Goal: Task Accomplishment & Management: Manage account settings

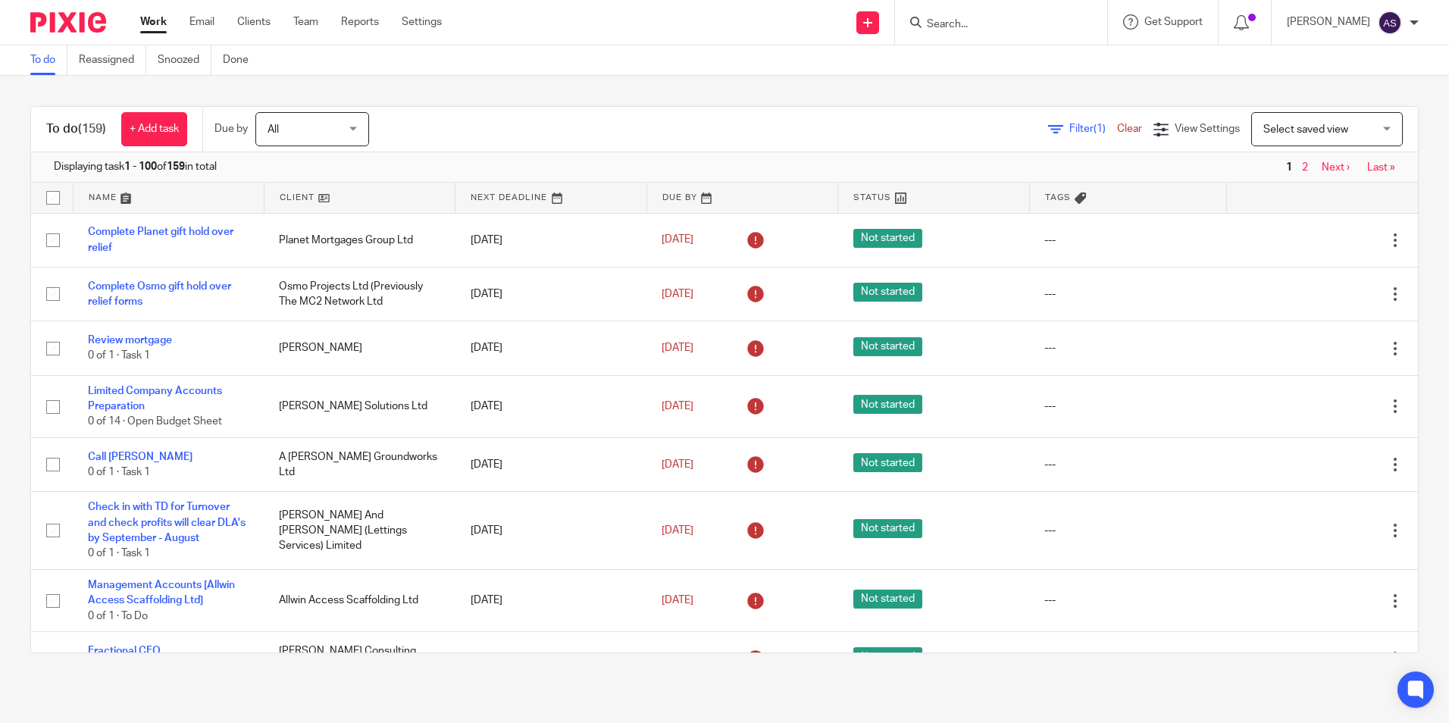
click at [998, 16] on form at bounding box center [1005, 22] width 161 height 19
click at [955, 23] on input "Search" at bounding box center [993, 25] width 136 height 14
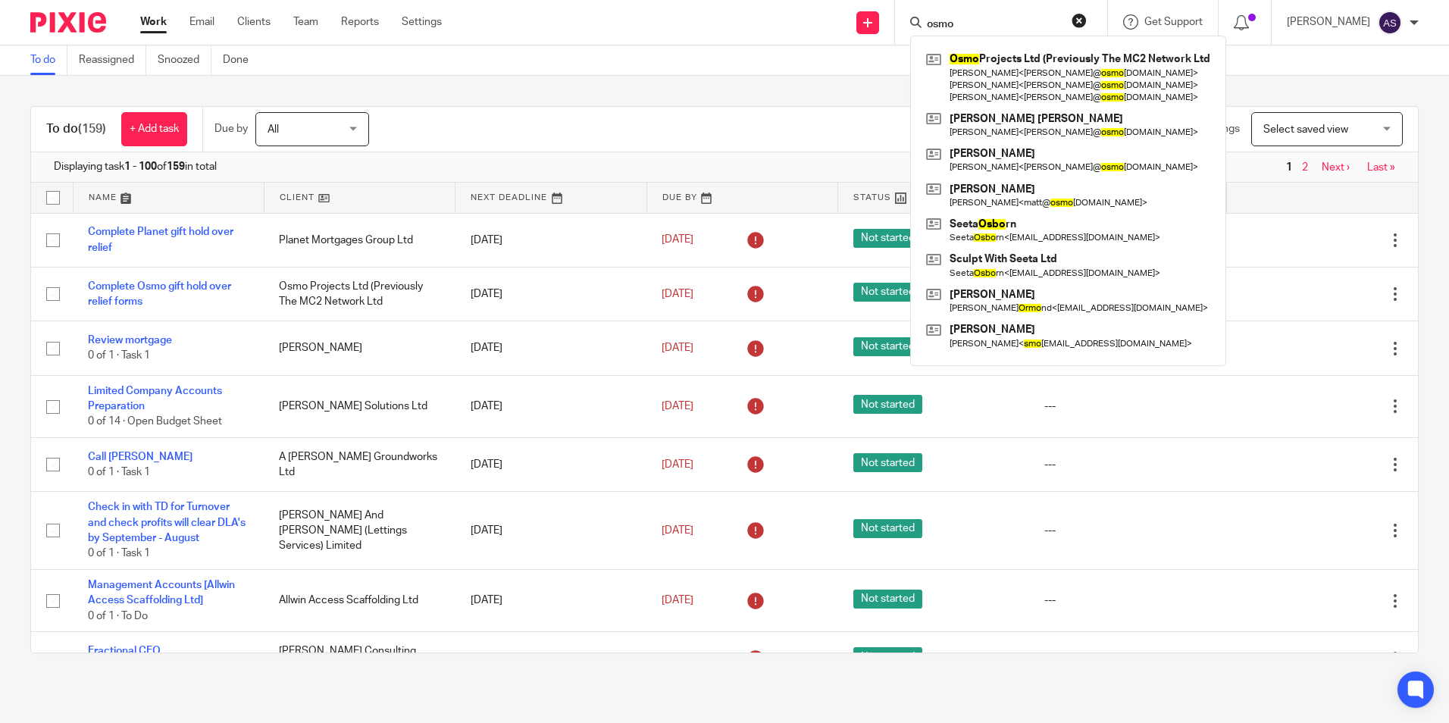
click button "submit" at bounding box center [0, 0] width 0 height 0
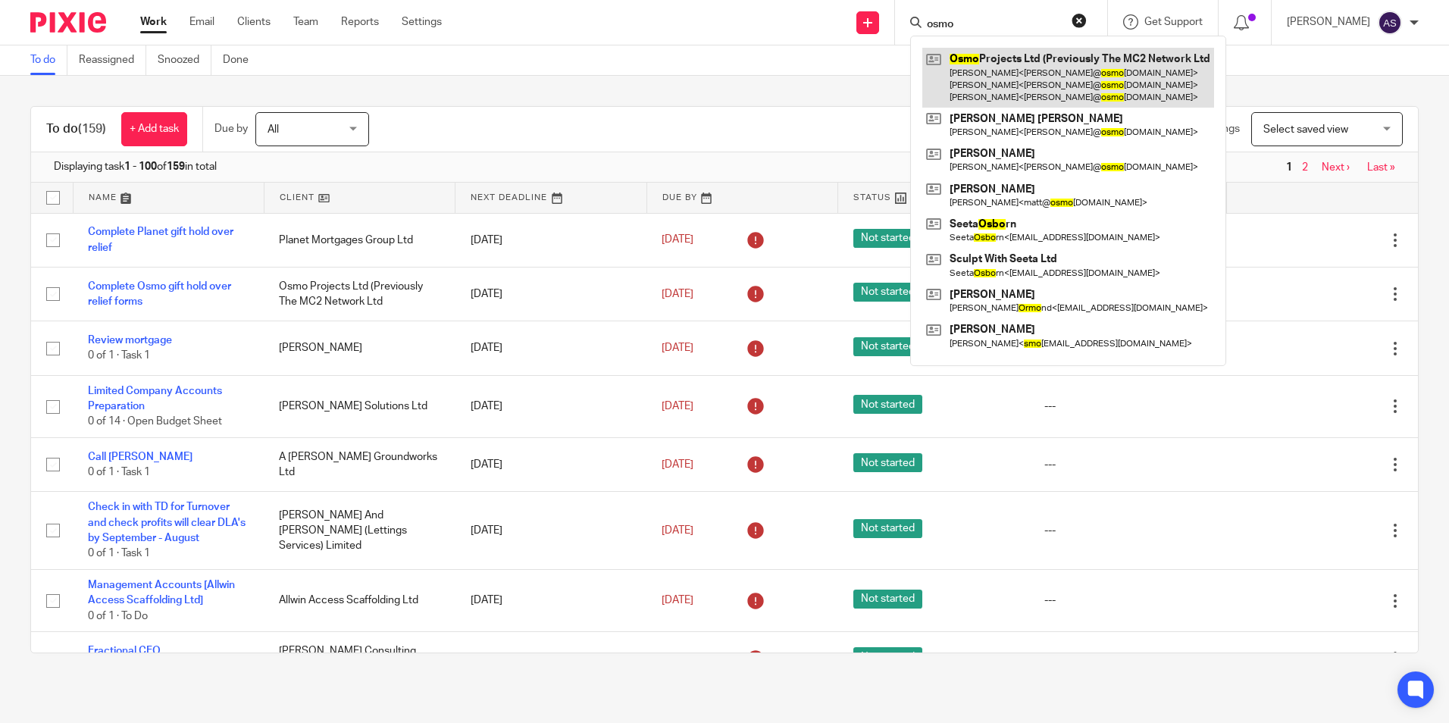
click at [1017, 55] on link at bounding box center [1068, 78] width 292 height 60
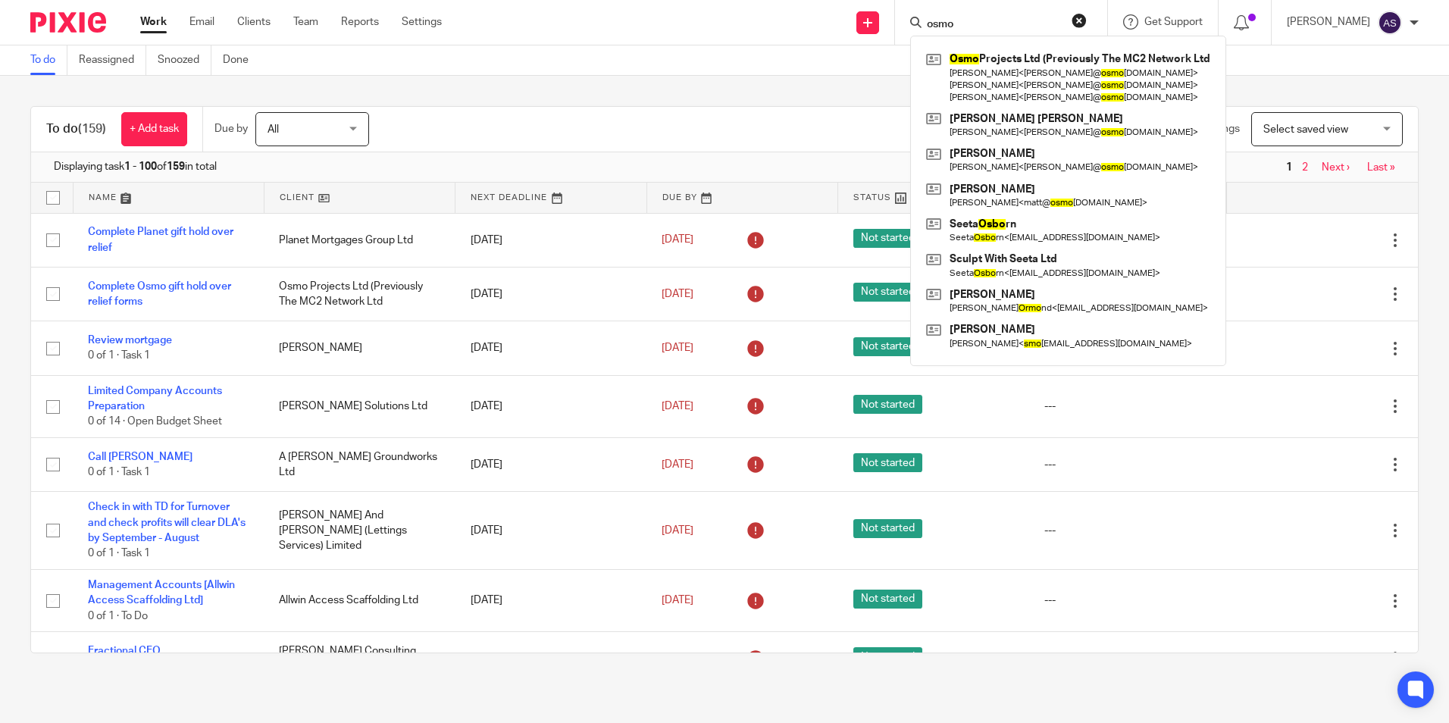
drag, startPoint x: 989, startPoint y: 17, endPoint x: 928, endPoint y: 19, distance: 61.4
click at [928, 19] on div "osmo" at bounding box center [998, 22] width 177 height 19
click at [987, 23] on input "osmo" at bounding box center [993, 25] width 136 height 14
drag, startPoint x: 987, startPoint y: 23, endPoint x: 924, endPoint y: 23, distance: 62.9
click at [924, 23] on div "osmo" at bounding box center [998, 22] width 177 height 19
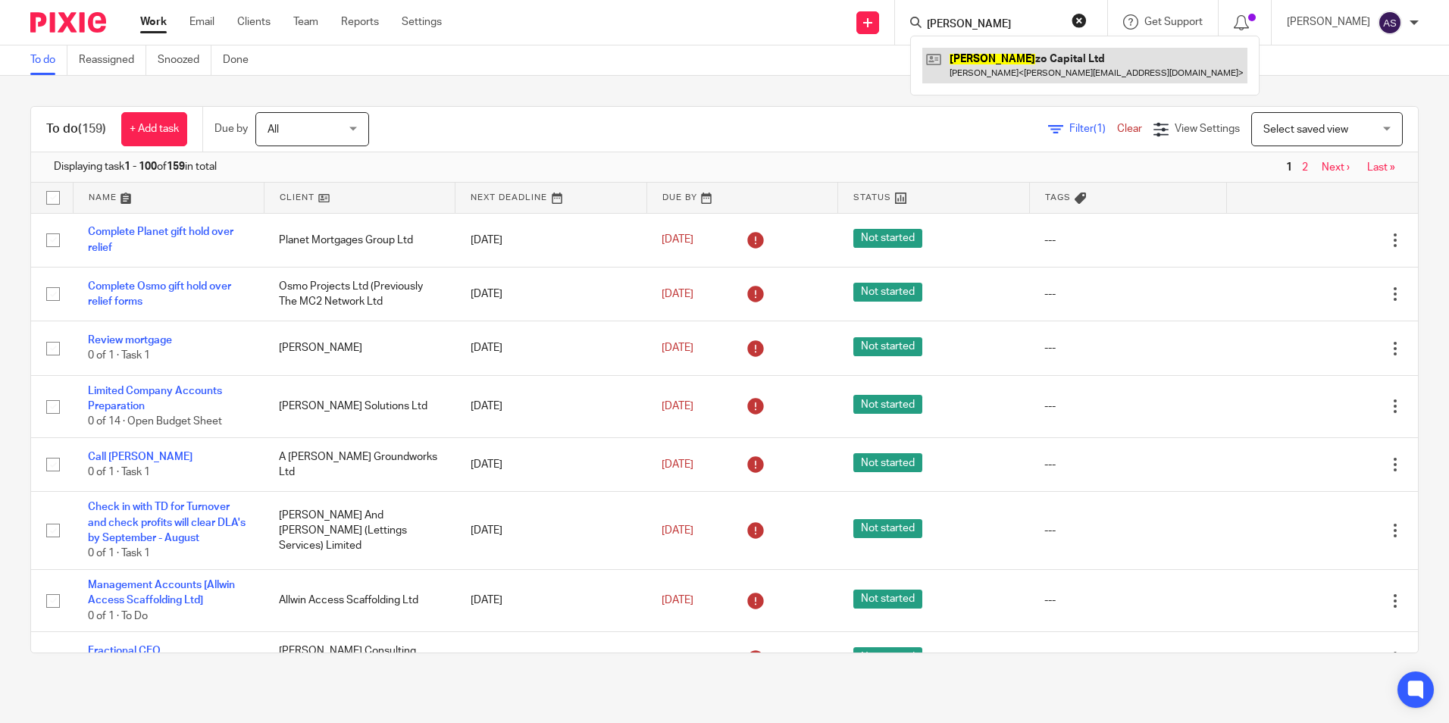
type input "loren"
click at [985, 58] on link at bounding box center [1084, 65] width 325 height 35
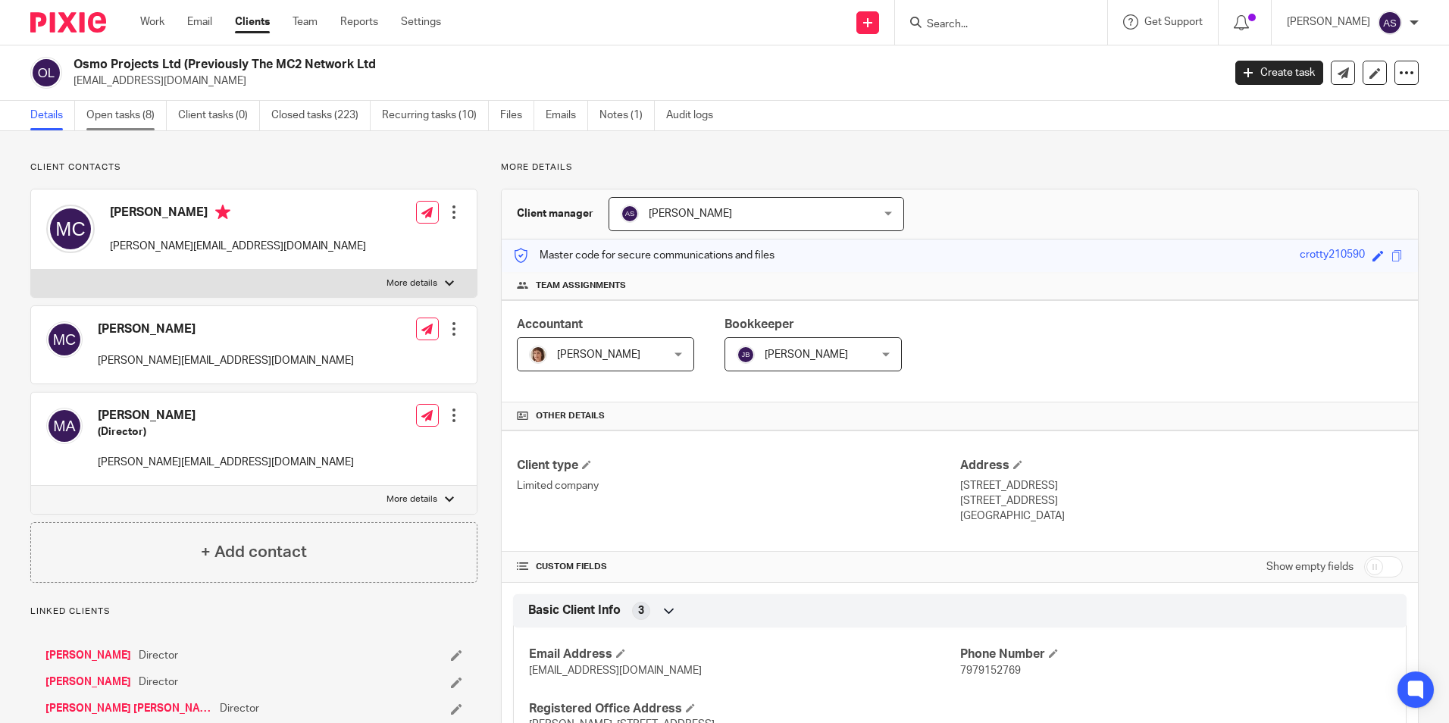
click at [149, 110] on link "Open tasks (8)" at bounding box center [126, 116] width 80 height 30
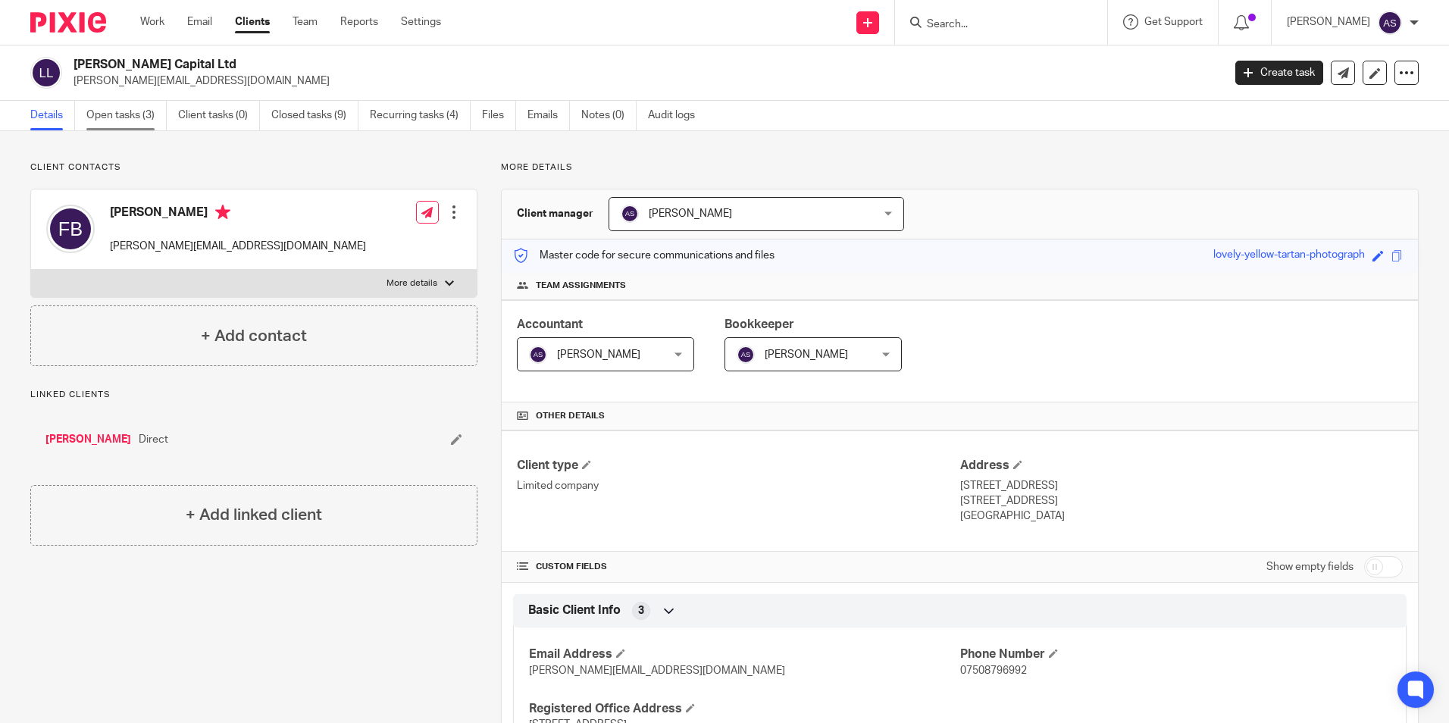
click at [122, 113] on link "Open tasks (3)" at bounding box center [126, 116] width 80 height 30
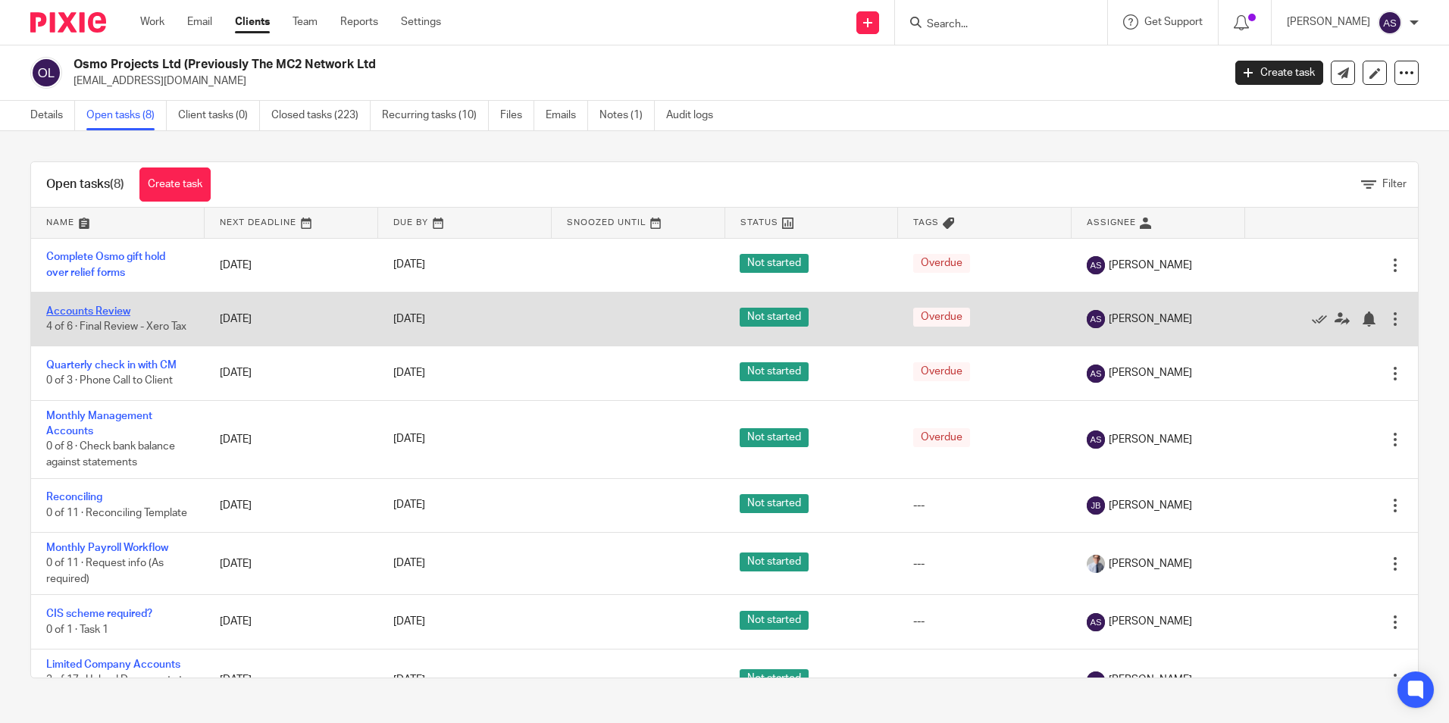
click at [110, 306] on link "Accounts Review" at bounding box center [88, 311] width 84 height 11
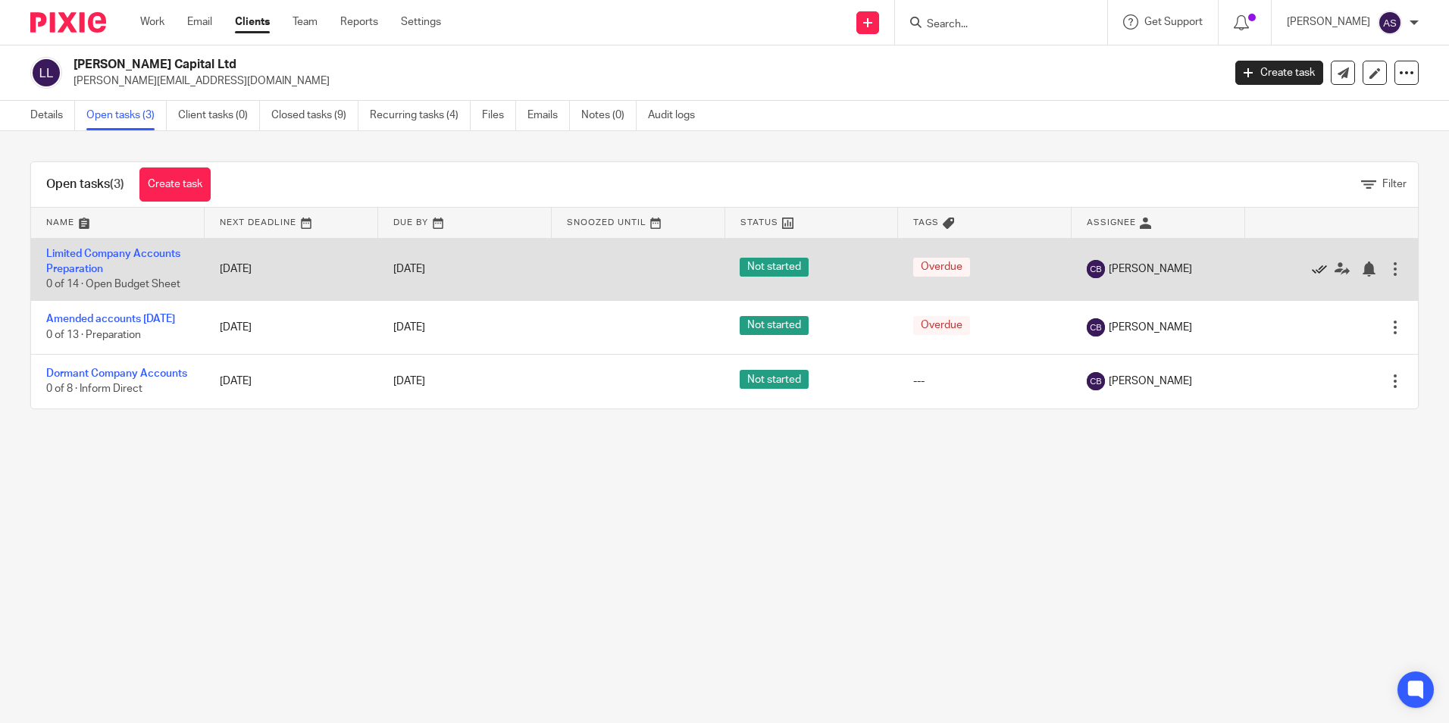
click at [1312, 270] on icon at bounding box center [1319, 268] width 15 height 15
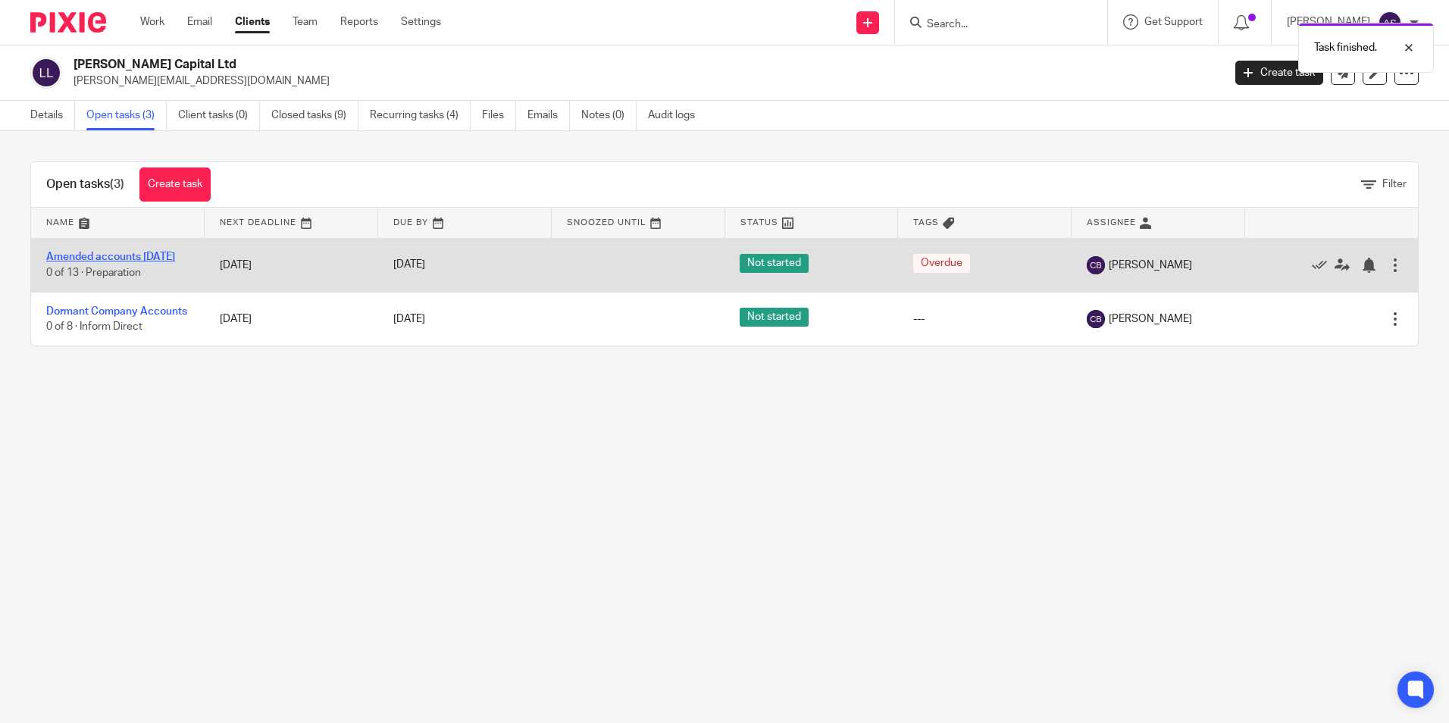
click at [117, 254] on link "Amended accounts [DATE]" at bounding box center [110, 257] width 129 height 11
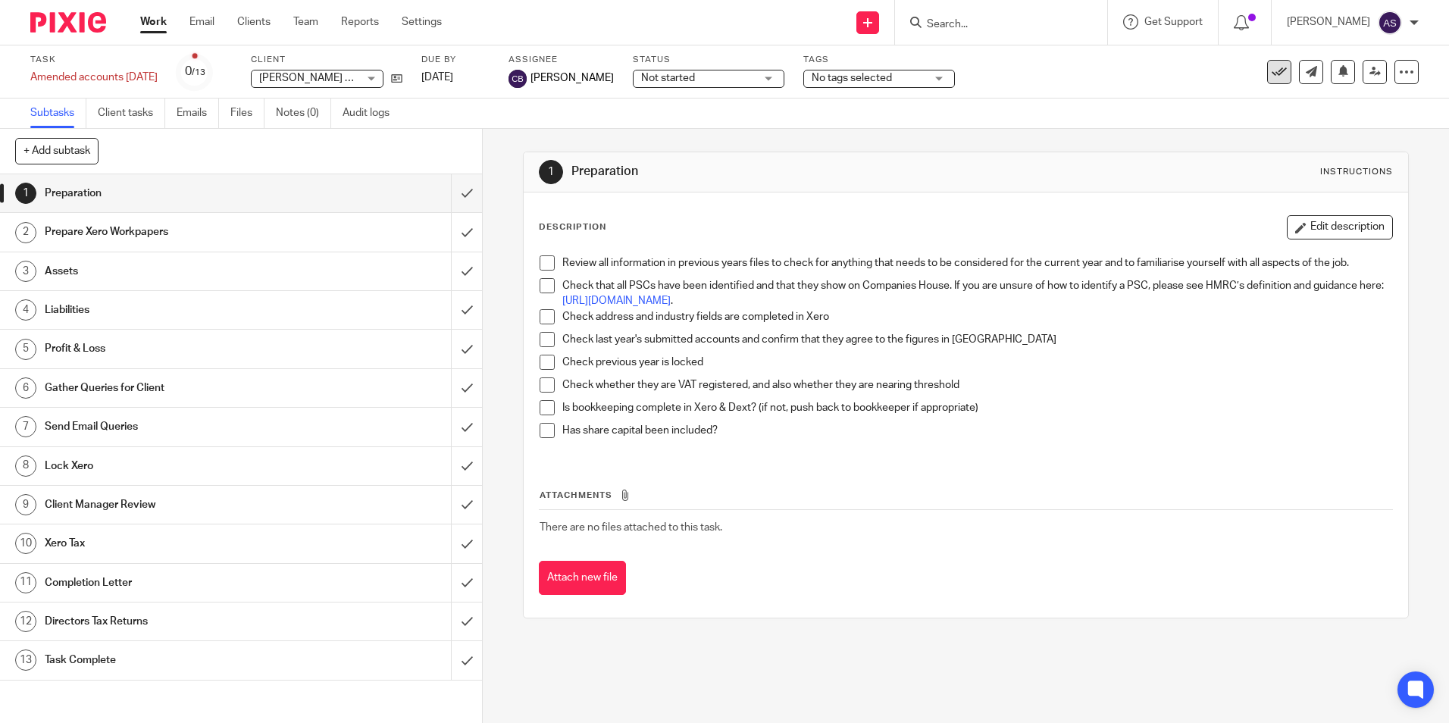
click at [1276, 74] on button at bounding box center [1279, 72] width 24 height 24
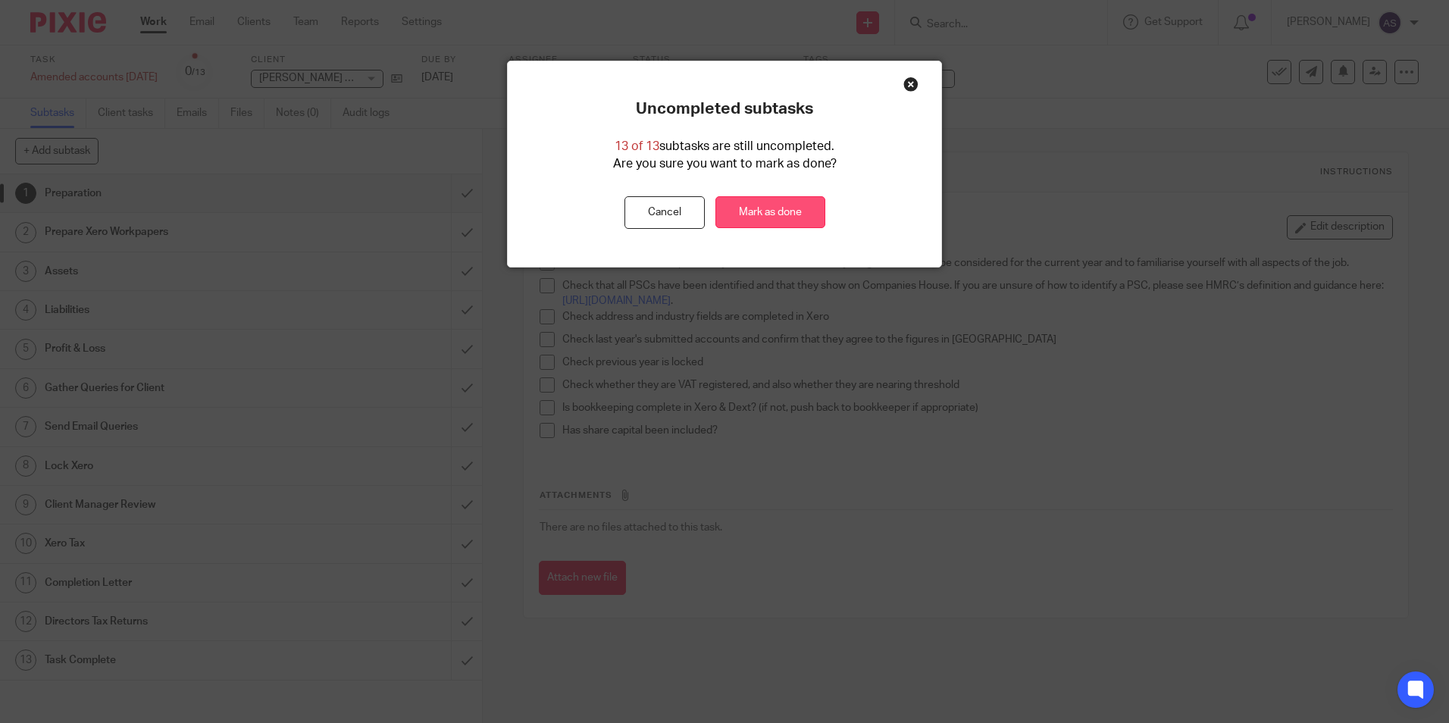
click at [755, 205] on link "Mark as done" at bounding box center [770, 212] width 110 height 33
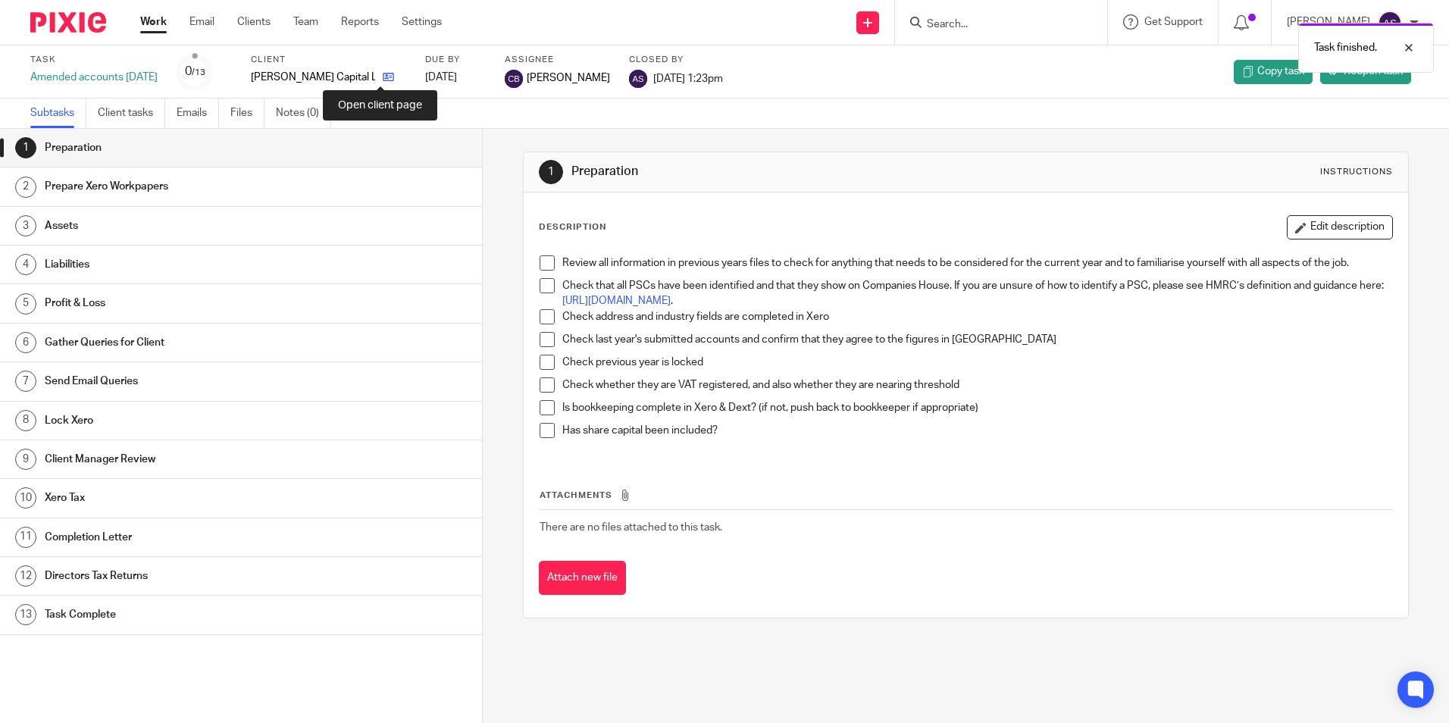
click at [383, 74] on icon at bounding box center [388, 76] width 11 height 11
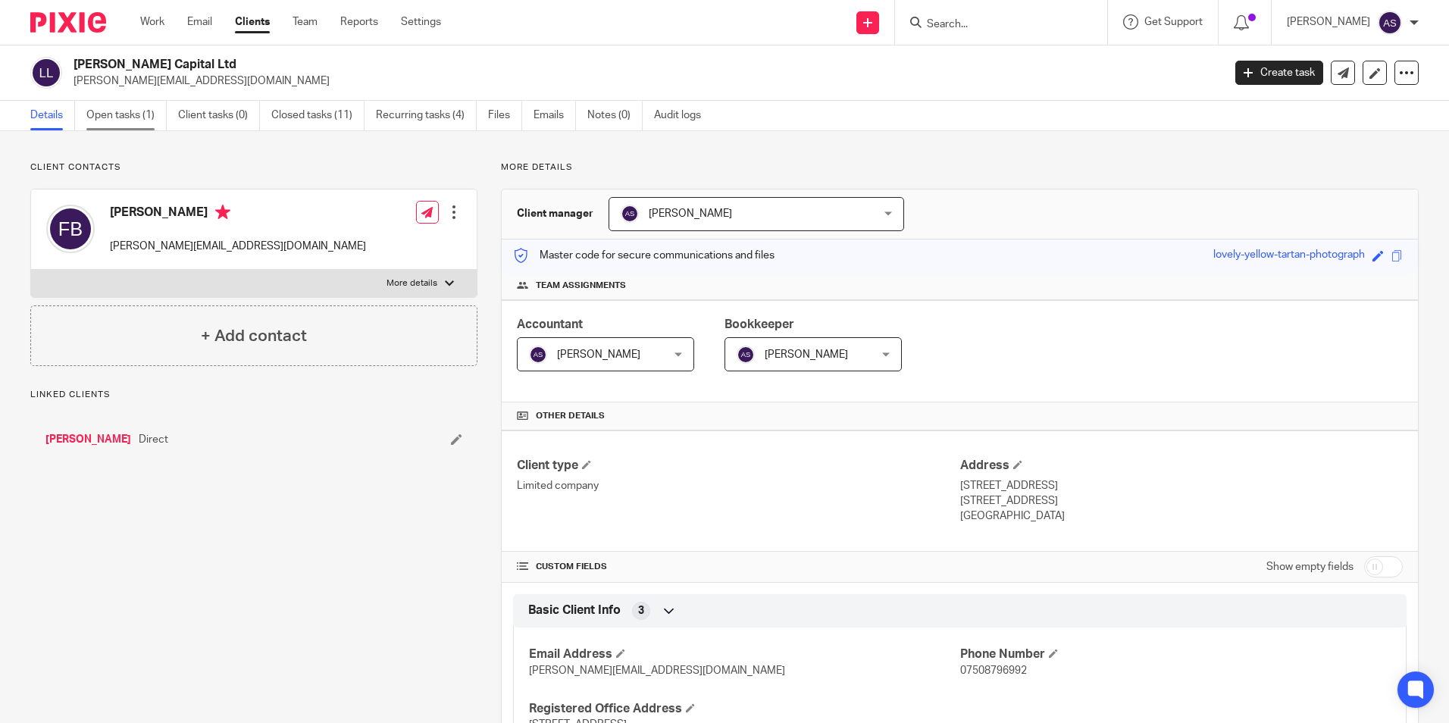
click at [117, 111] on link "Open tasks (1)" at bounding box center [126, 116] width 80 height 30
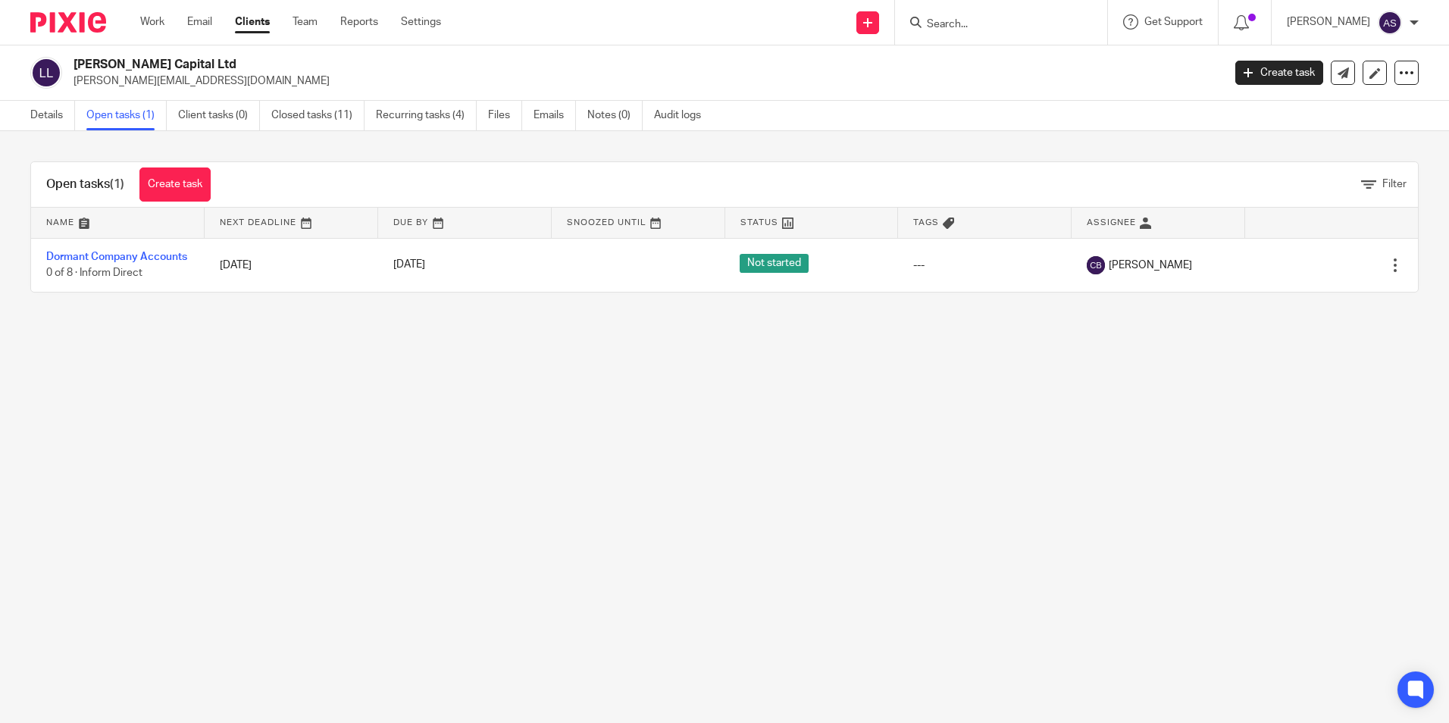
click at [106, 252] on link "Dormant Company Accounts" at bounding box center [116, 257] width 141 height 11
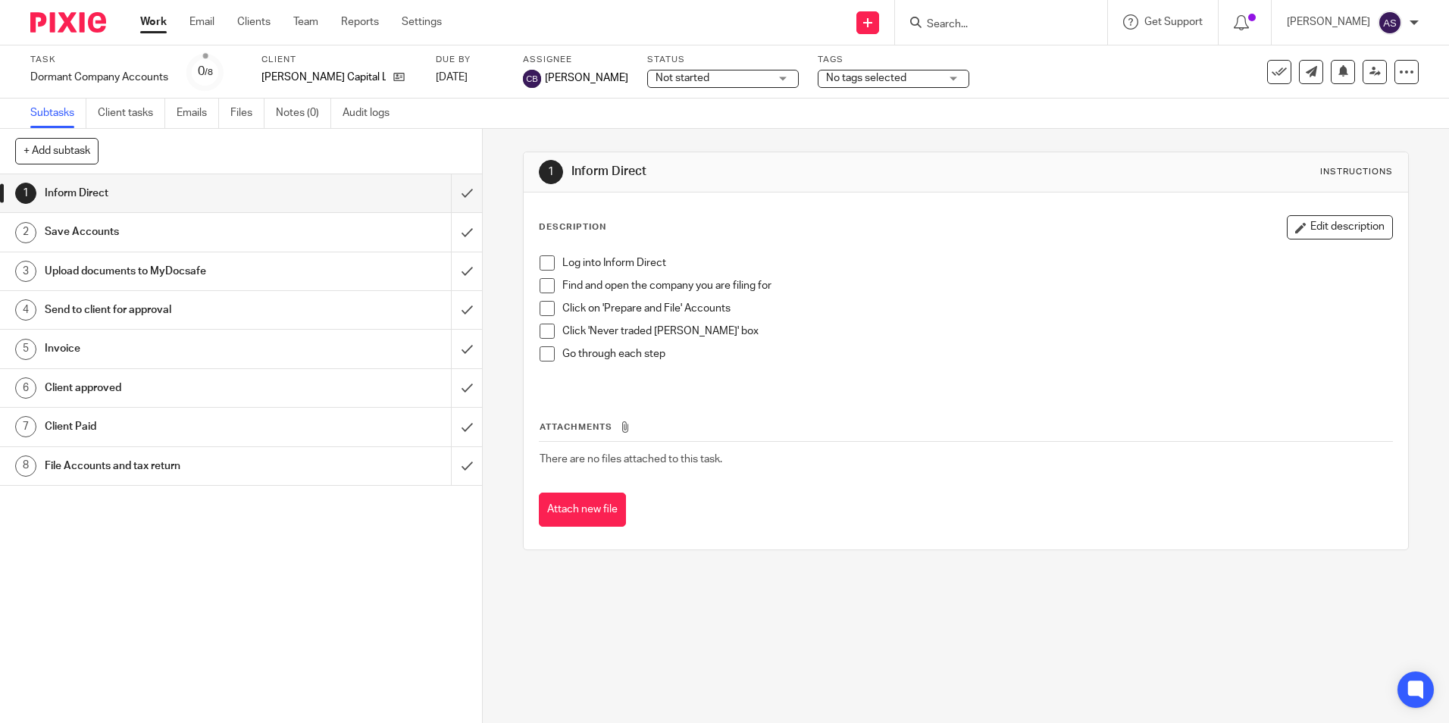
click at [881, 76] on span "No tags selected" at bounding box center [883, 78] width 114 height 16
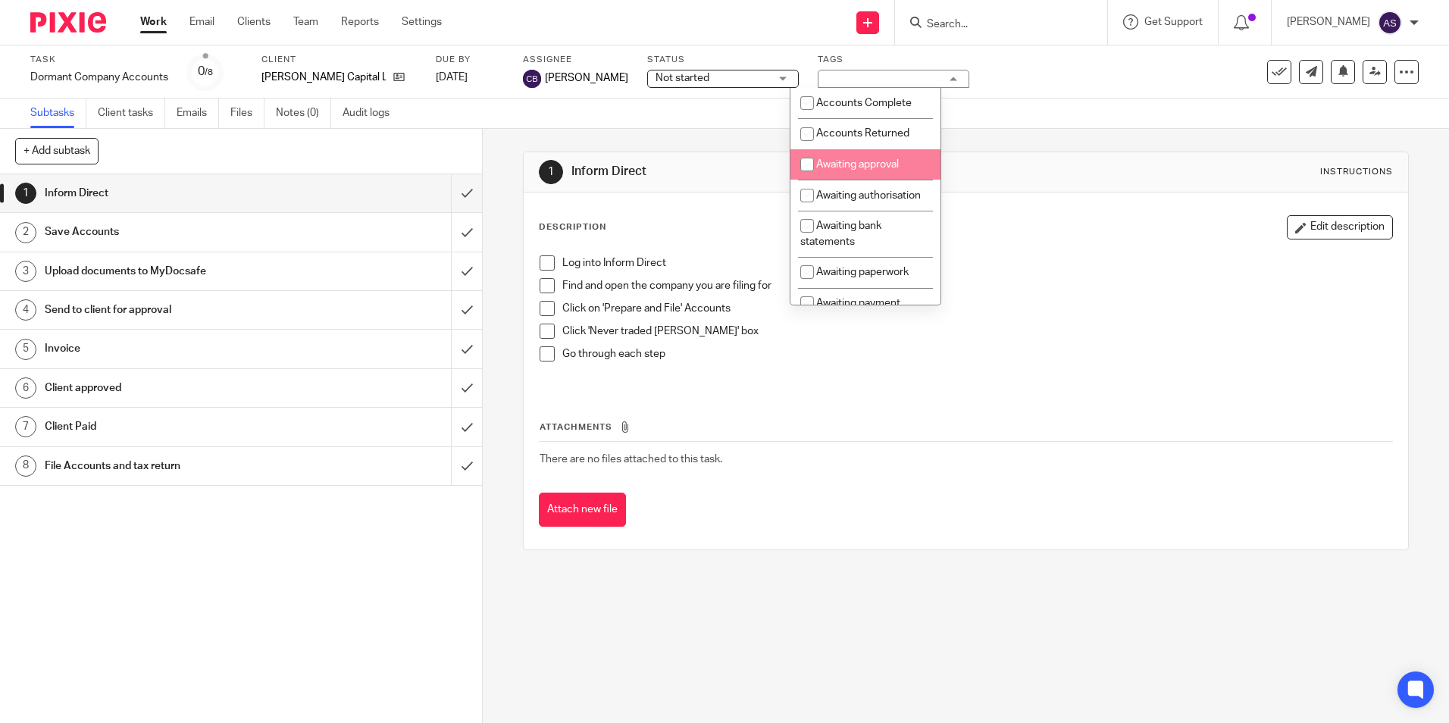
click at [888, 154] on li "Awaiting approval" at bounding box center [865, 164] width 150 height 31
checkbox input "true"
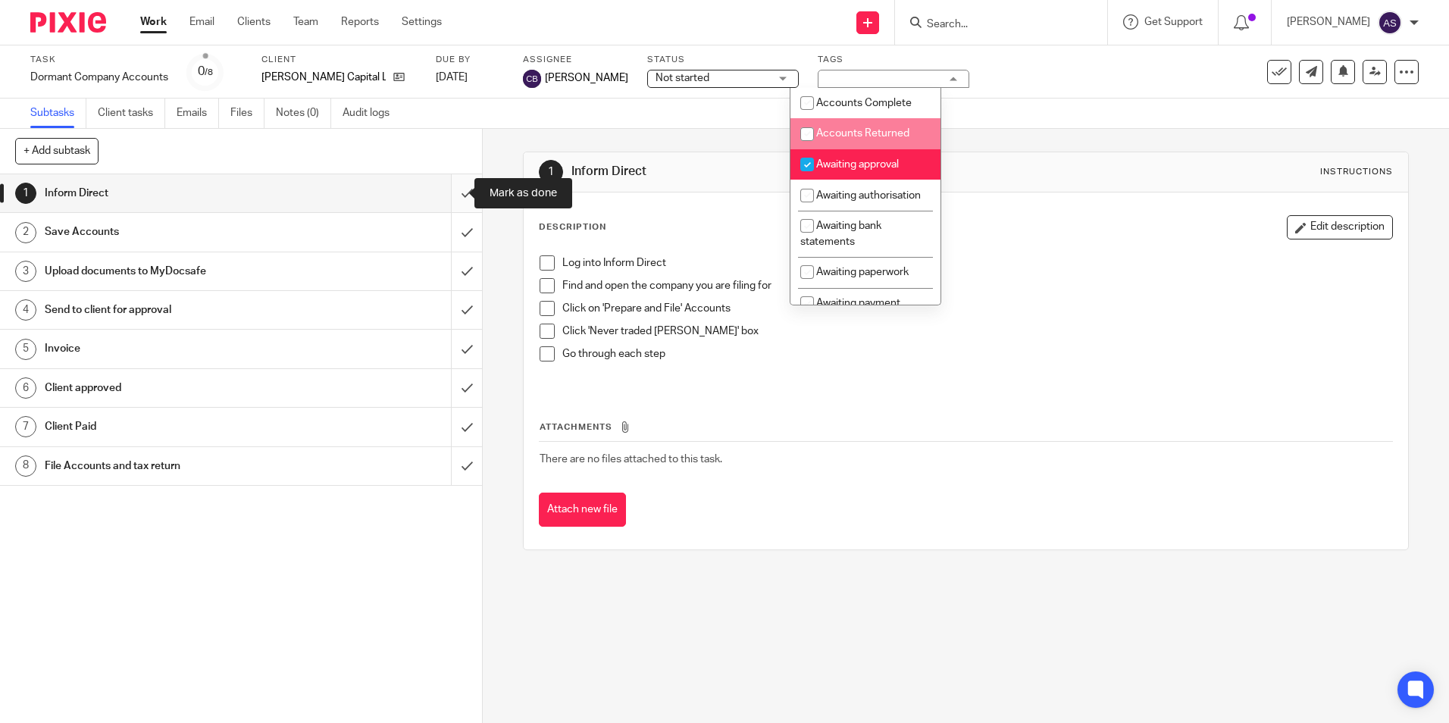
click at [458, 190] on input "submit" at bounding box center [241, 193] width 482 height 38
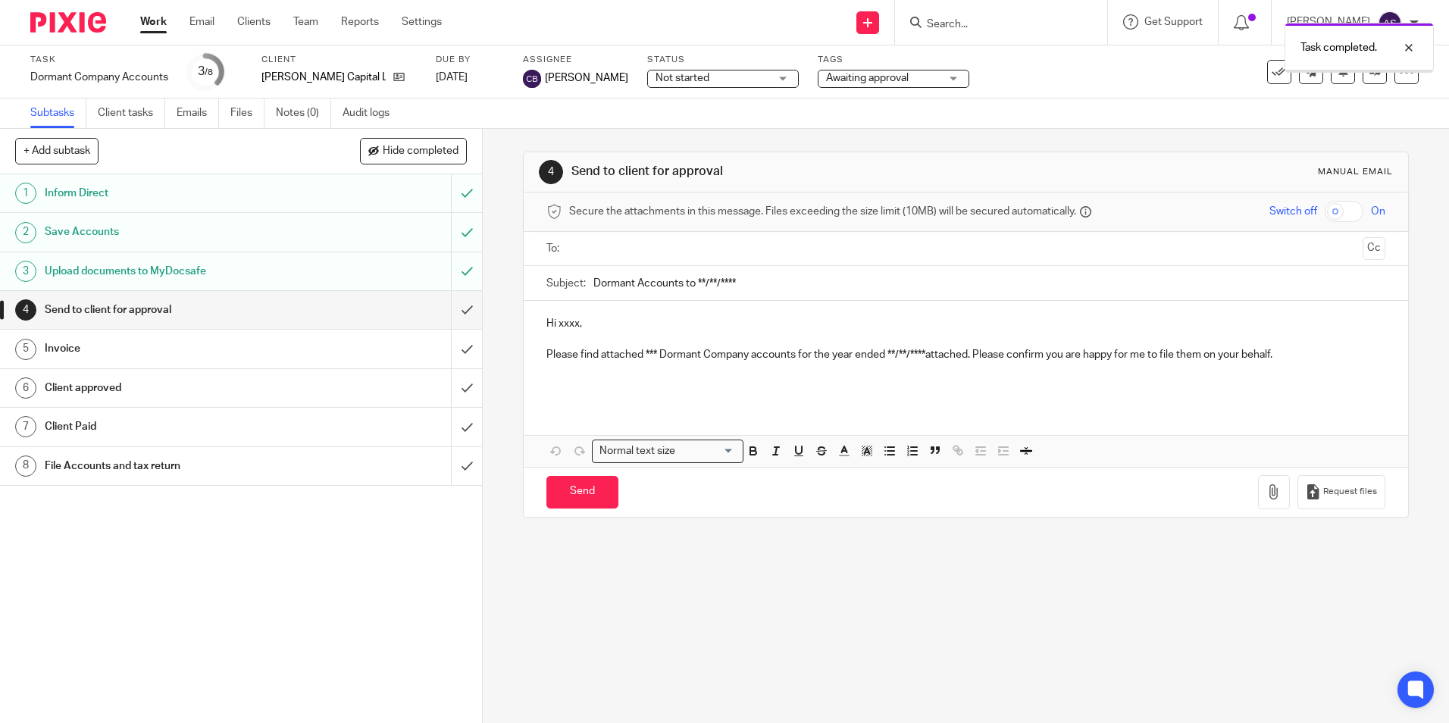
click at [449, 304] on input "submit" at bounding box center [241, 310] width 482 height 38
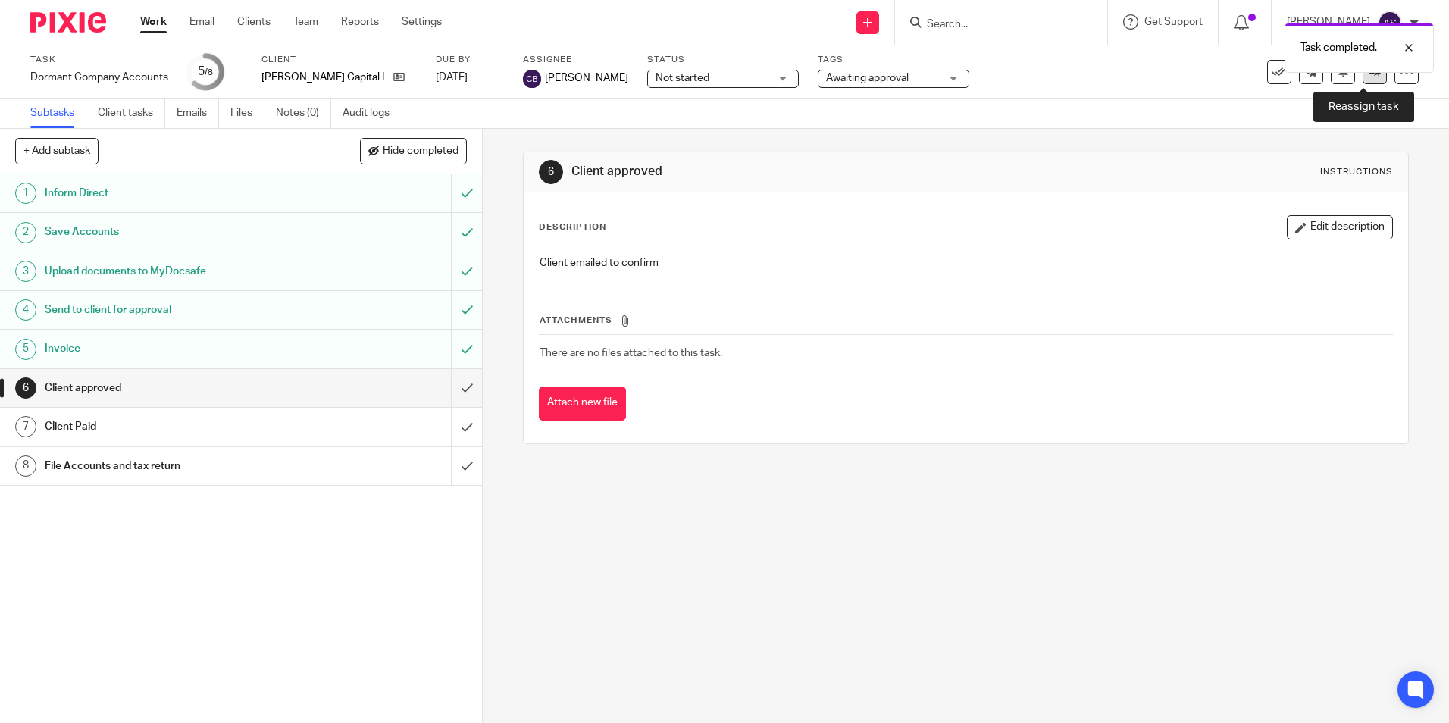
click at [1363, 78] on link at bounding box center [1375, 72] width 24 height 24
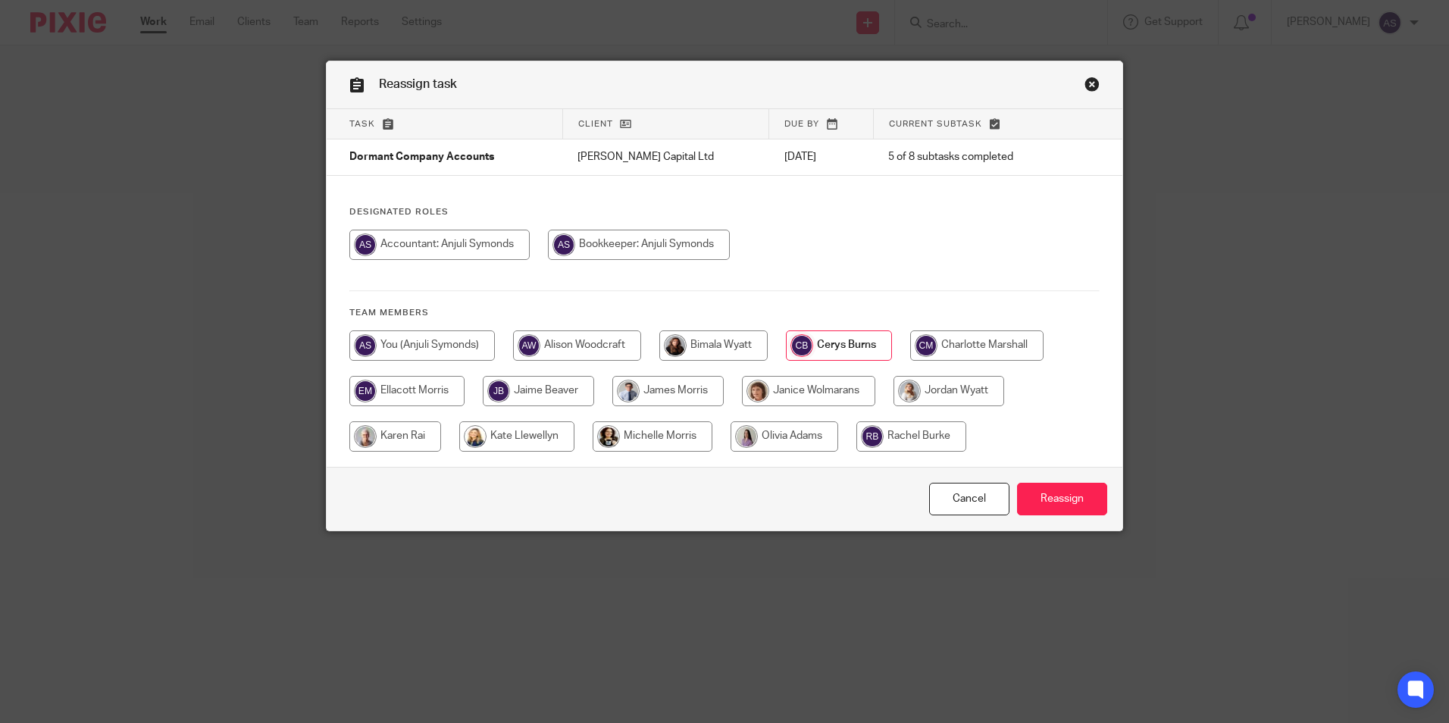
click at [947, 392] on input "radio" at bounding box center [949, 391] width 111 height 30
radio input "true"
click at [1053, 492] on input "Reassign" at bounding box center [1062, 499] width 90 height 33
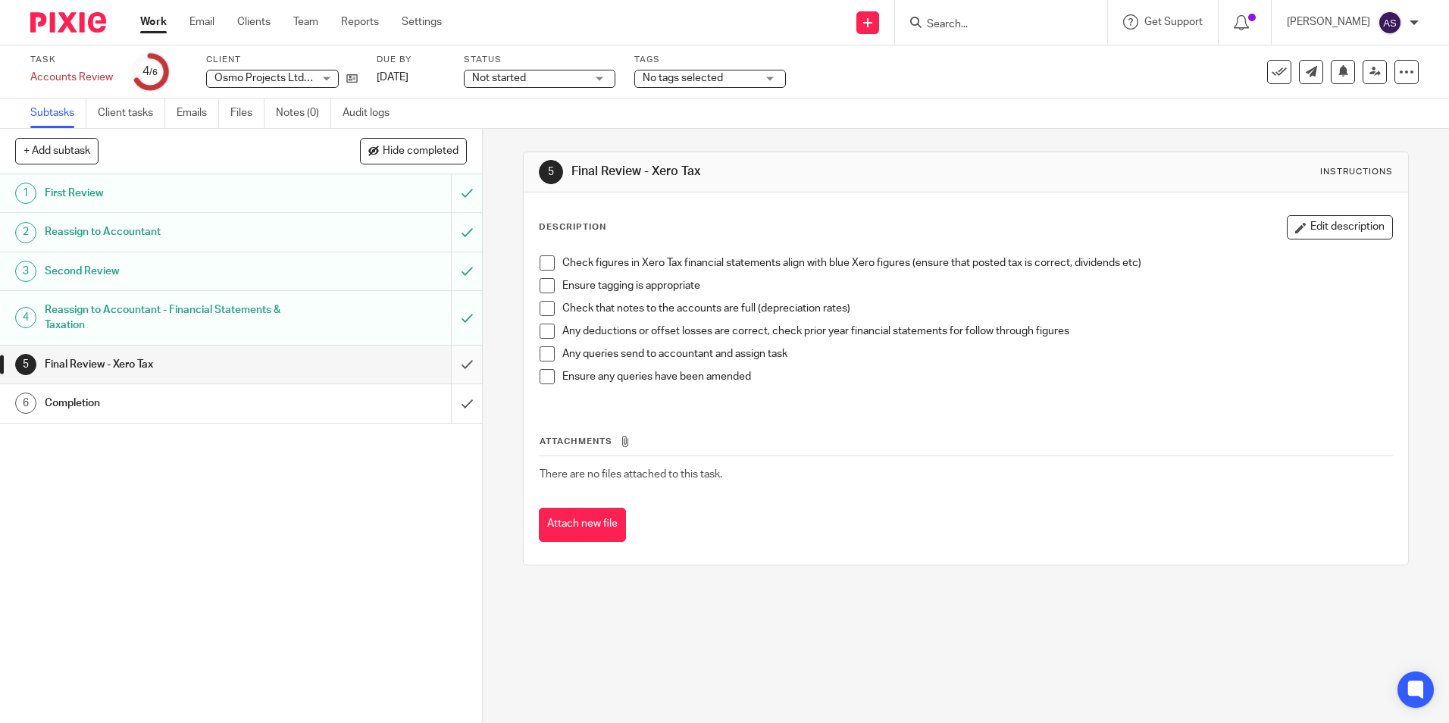
click at [454, 368] on input "submit" at bounding box center [241, 365] width 482 height 38
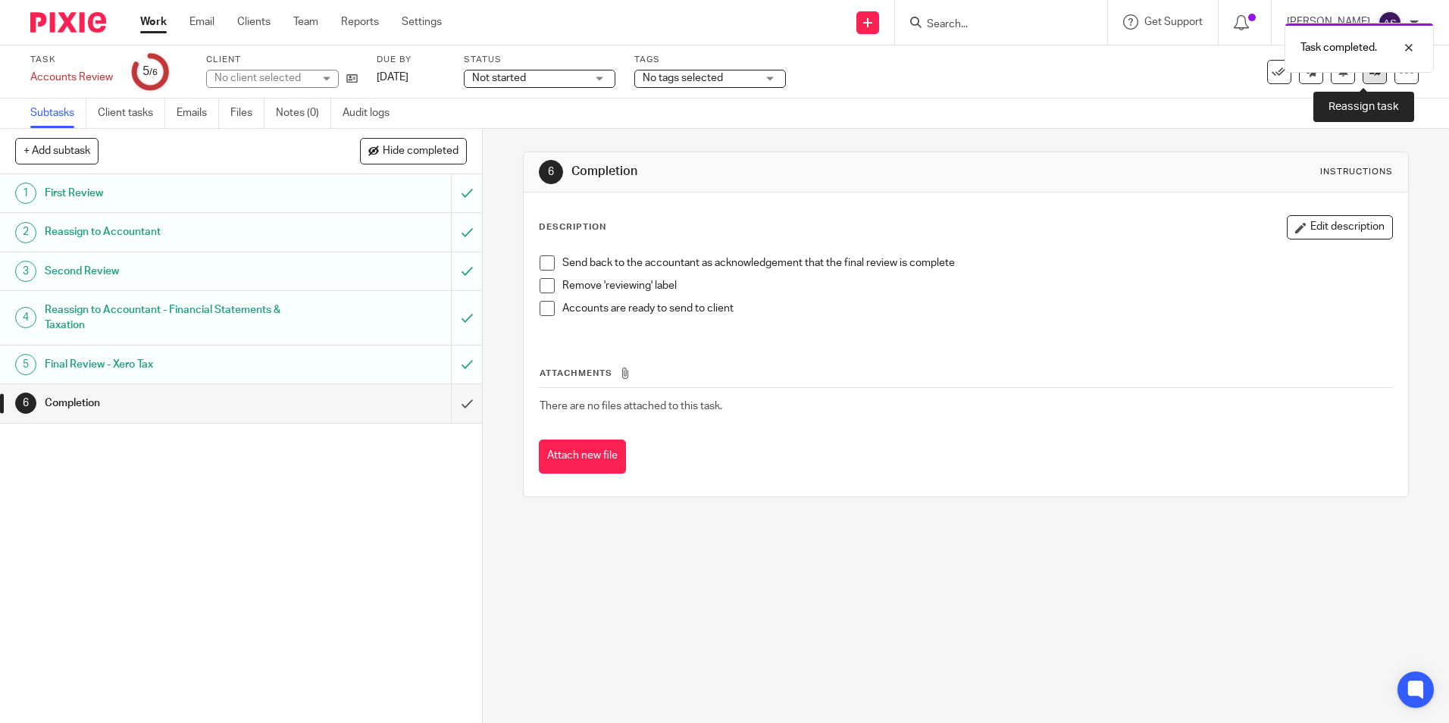
click at [1370, 74] on icon at bounding box center [1375, 71] width 11 height 11
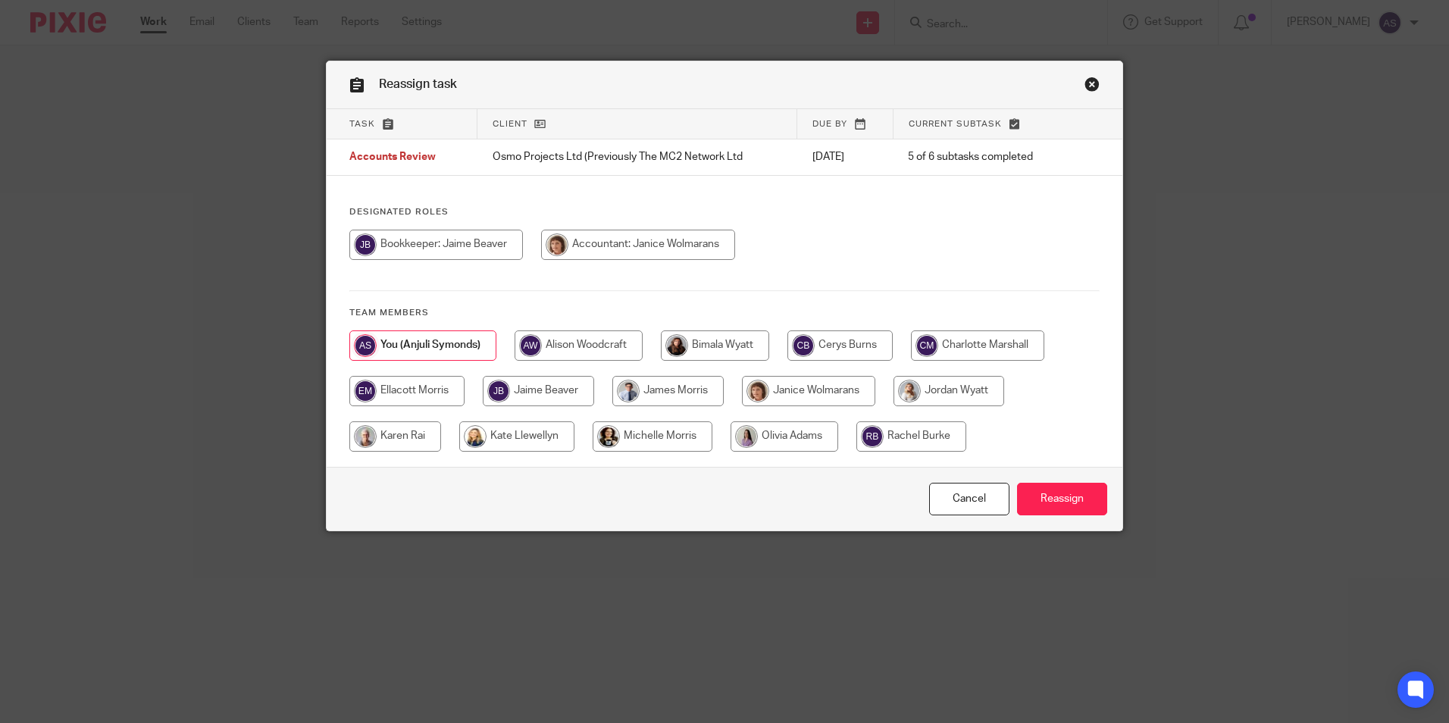
click at [588, 243] on input "radio" at bounding box center [638, 245] width 194 height 30
radio input "true"
click at [1051, 504] on input "Reassign" at bounding box center [1062, 499] width 90 height 33
